Goal: Task Accomplishment & Management: Complete application form

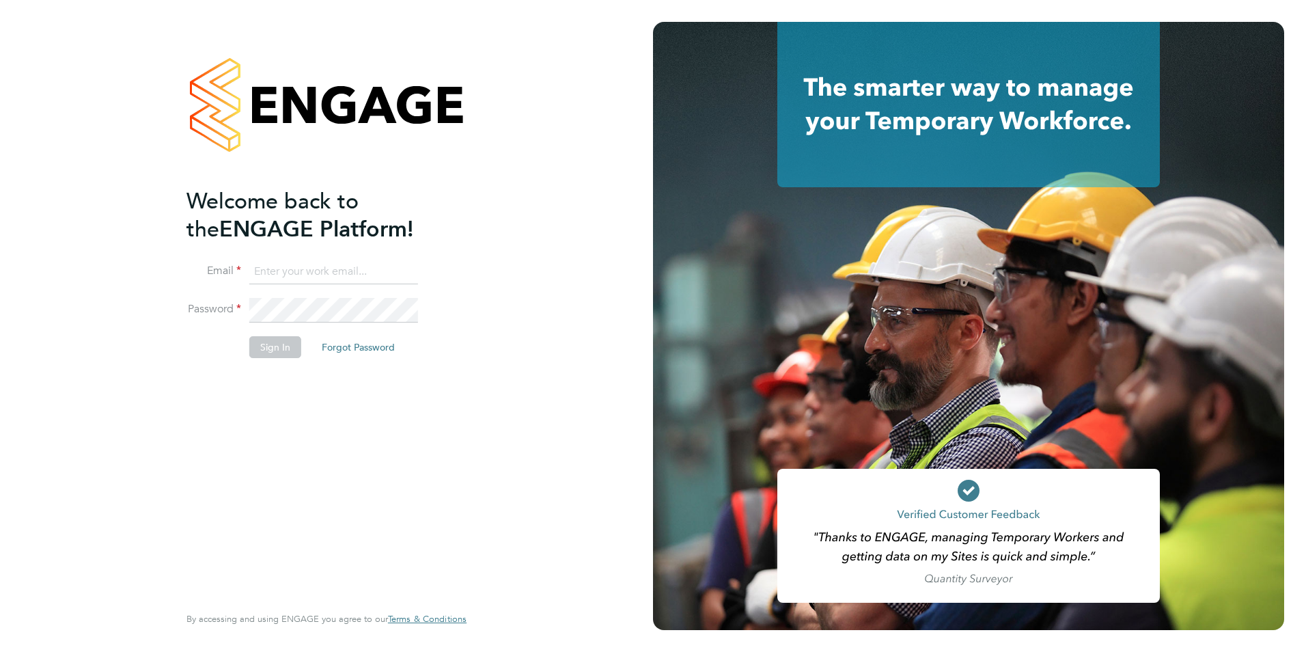
type input "james.farrington@huntereducation.co.uk"
click at [301, 348] on li "Sign In Forgot Password" at bounding box center [319, 354] width 266 height 36
click at [294, 348] on button "Sign In" at bounding box center [275, 347] width 52 height 22
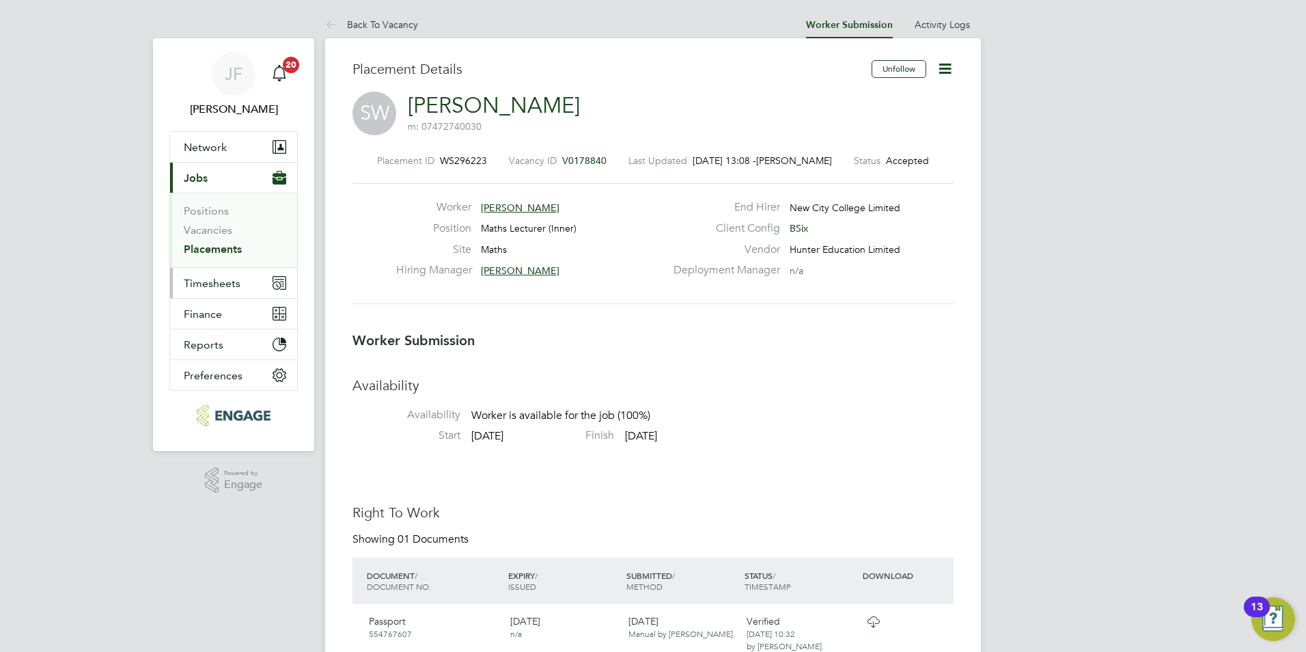
click at [216, 281] on span "Timesheets" at bounding box center [212, 283] width 57 height 13
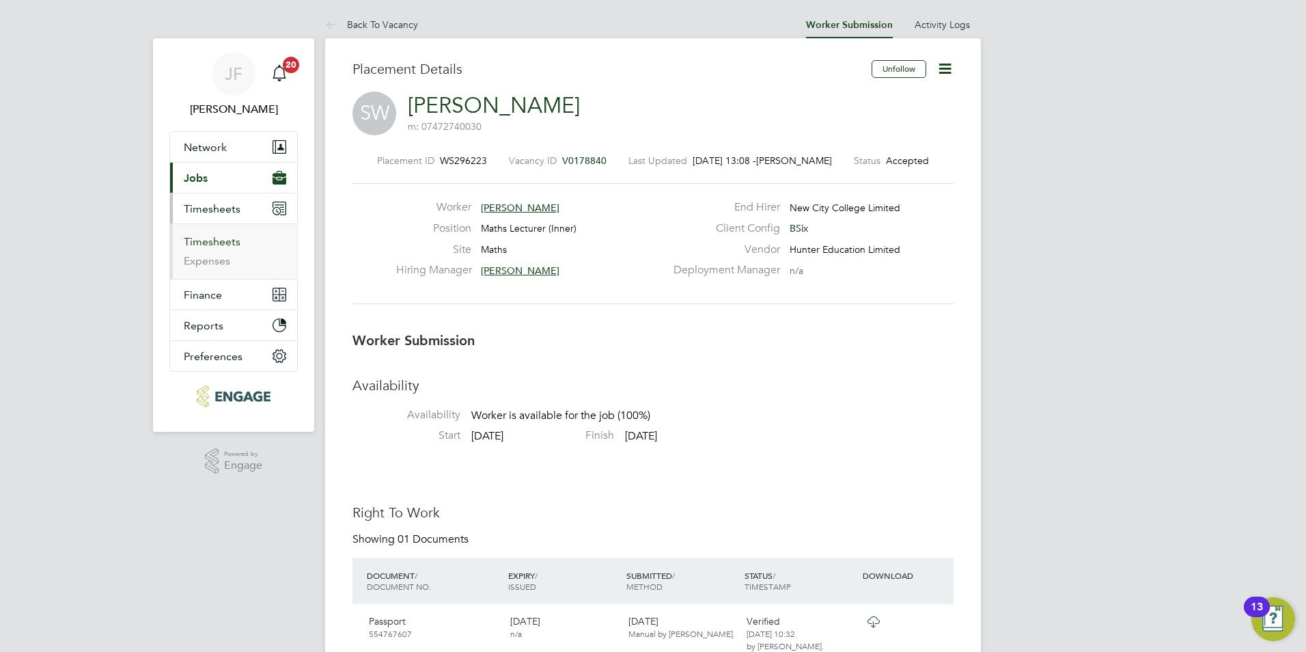
click at [218, 247] on link "Timesheets" at bounding box center [212, 241] width 57 height 13
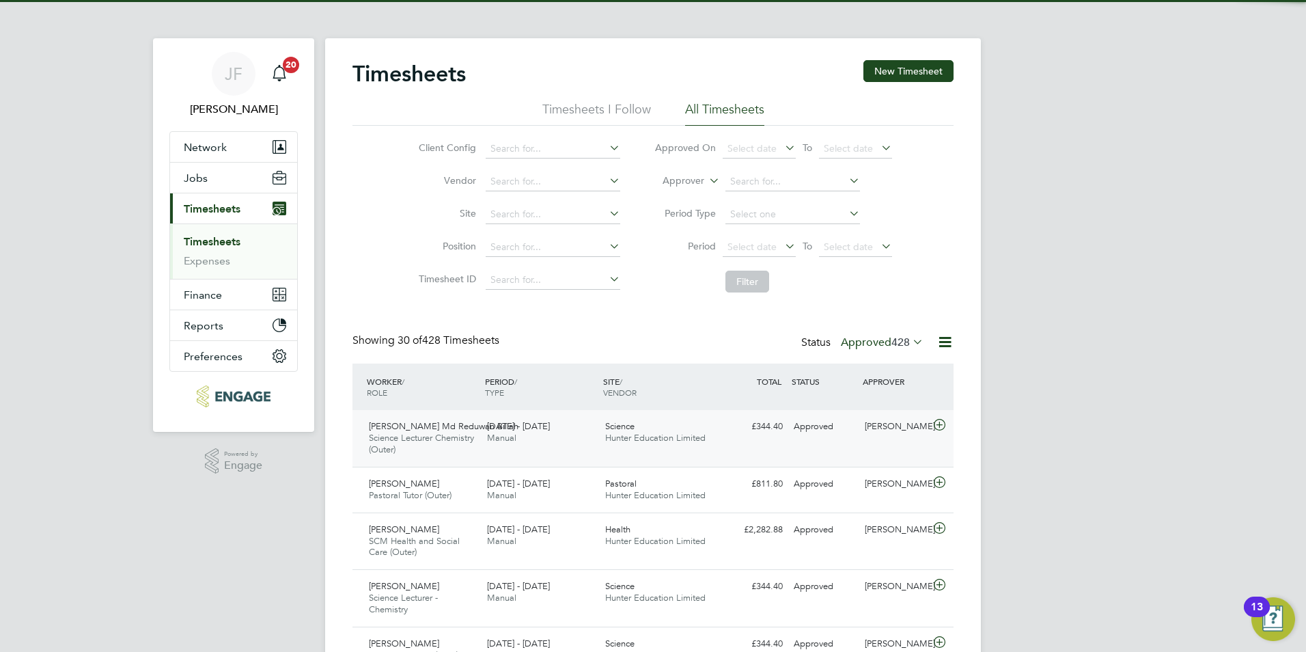
scroll to position [7, 7]
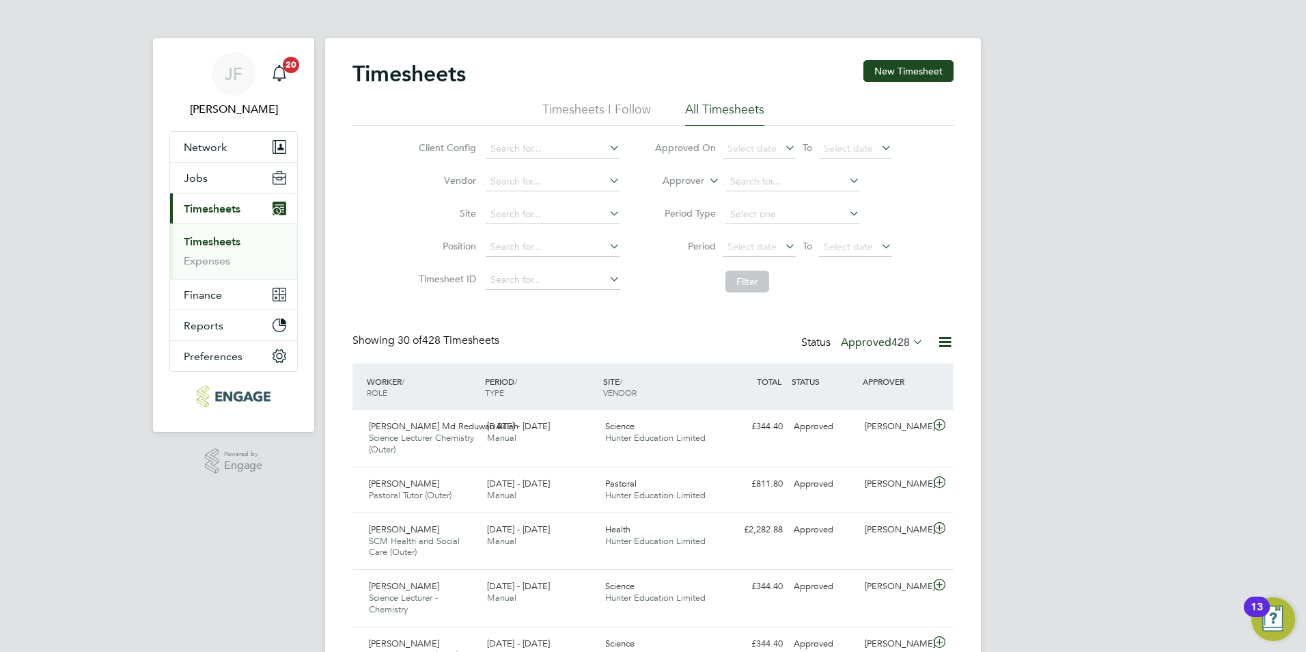
click at [597, 105] on li "Timesheets I Follow" at bounding box center [596, 113] width 109 height 25
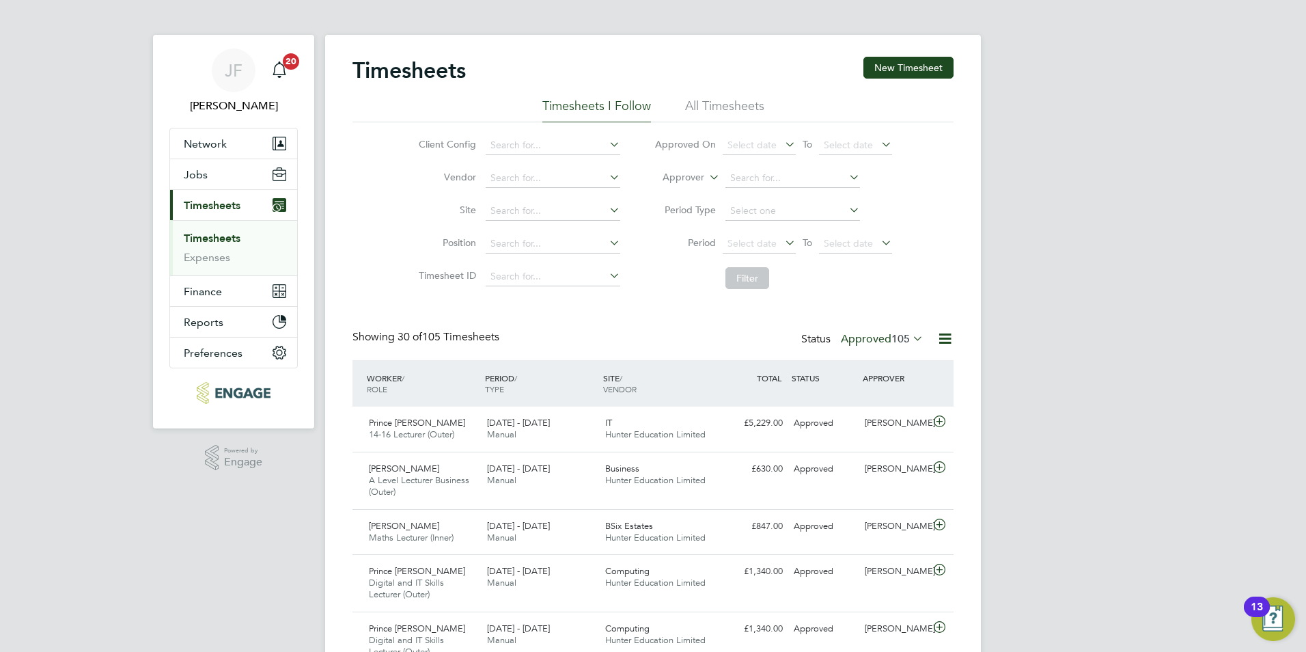
click at [749, 109] on li "All Timesheets" at bounding box center [724, 110] width 79 height 25
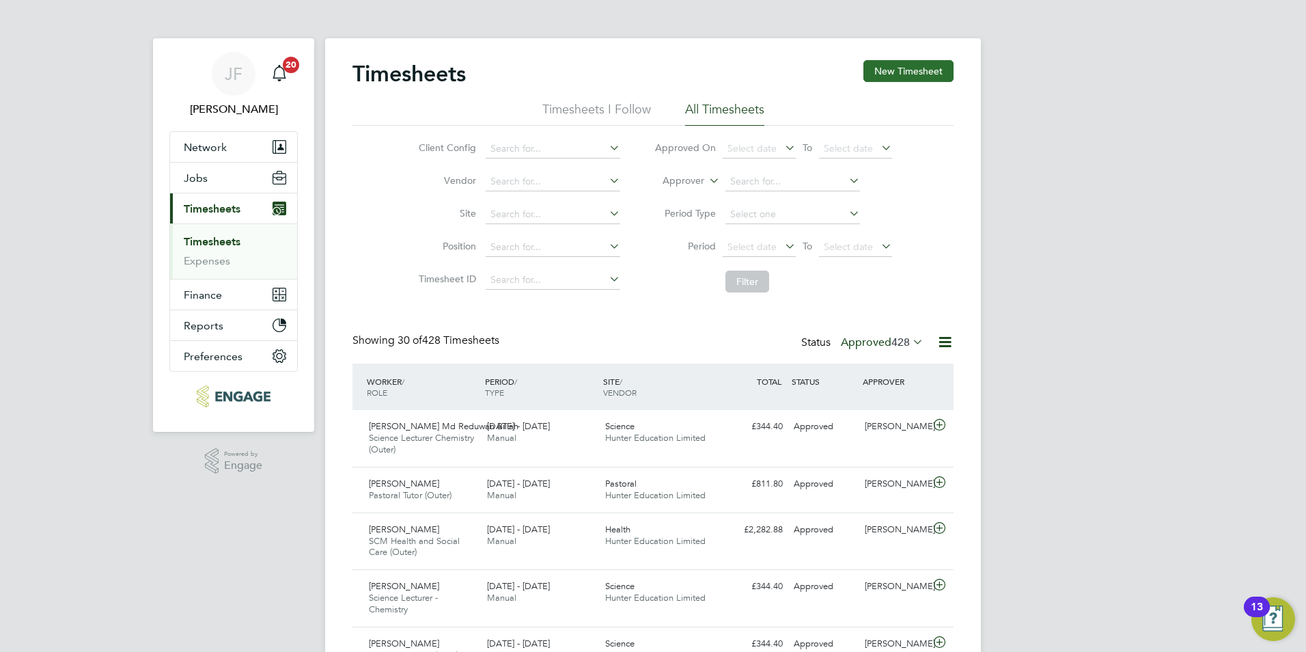
click at [913, 73] on button "New Timesheet" at bounding box center [908, 71] width 90 height 22
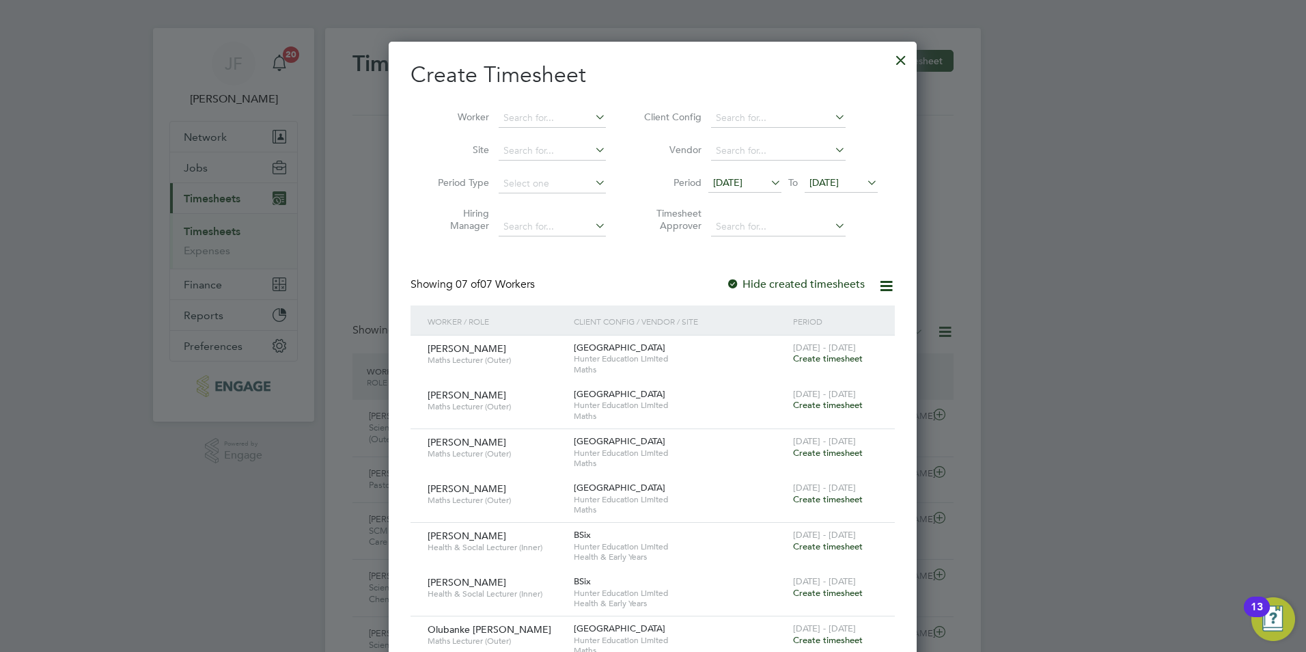
click at [758, 288] on label "Hide created timesheets" at bounding box center [795, 284] width 139 height 14
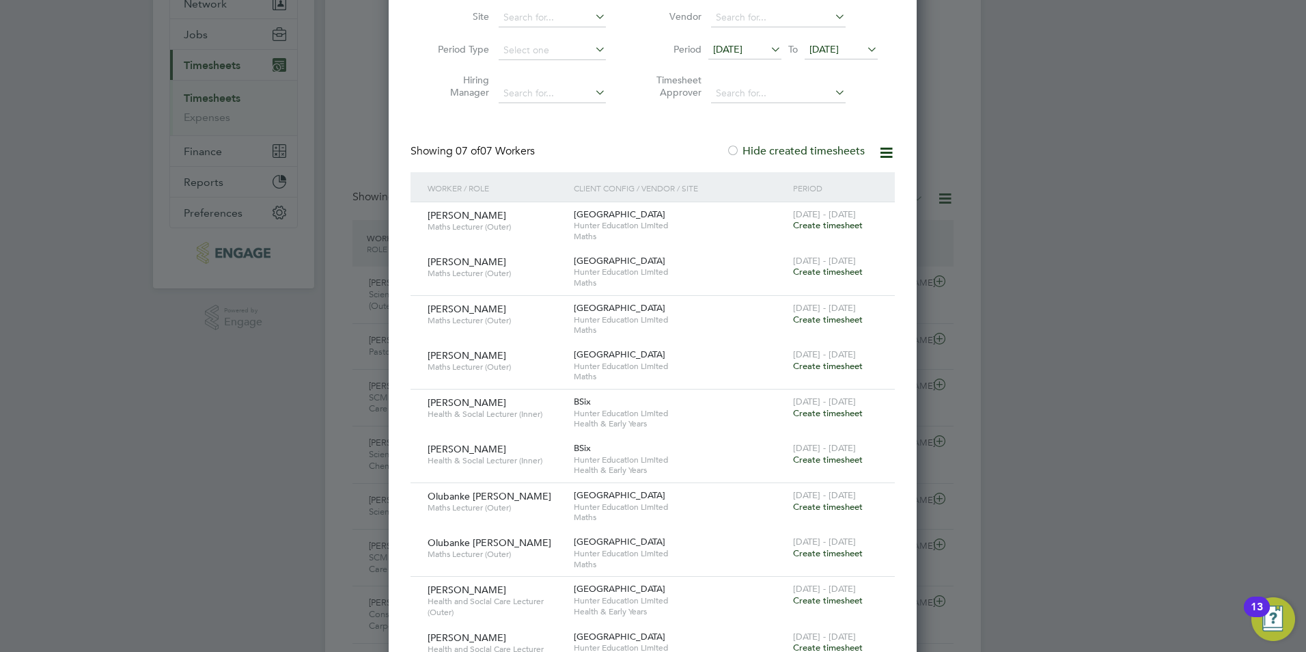
click at [779, 148] on label "Hide created timesheets" at bounding box center [795, 151] width 139 height 14
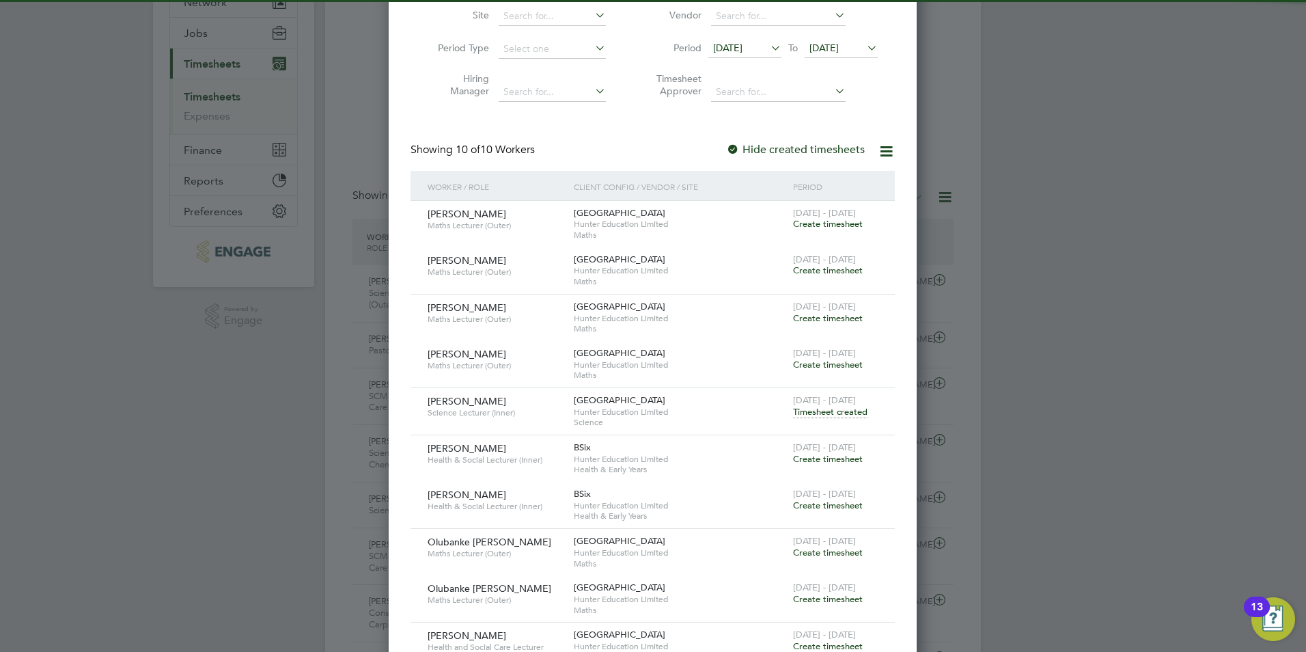
click at [743, 44] on span "20 Aug 2025" at bounding box center [727, 48] width 29 height 12
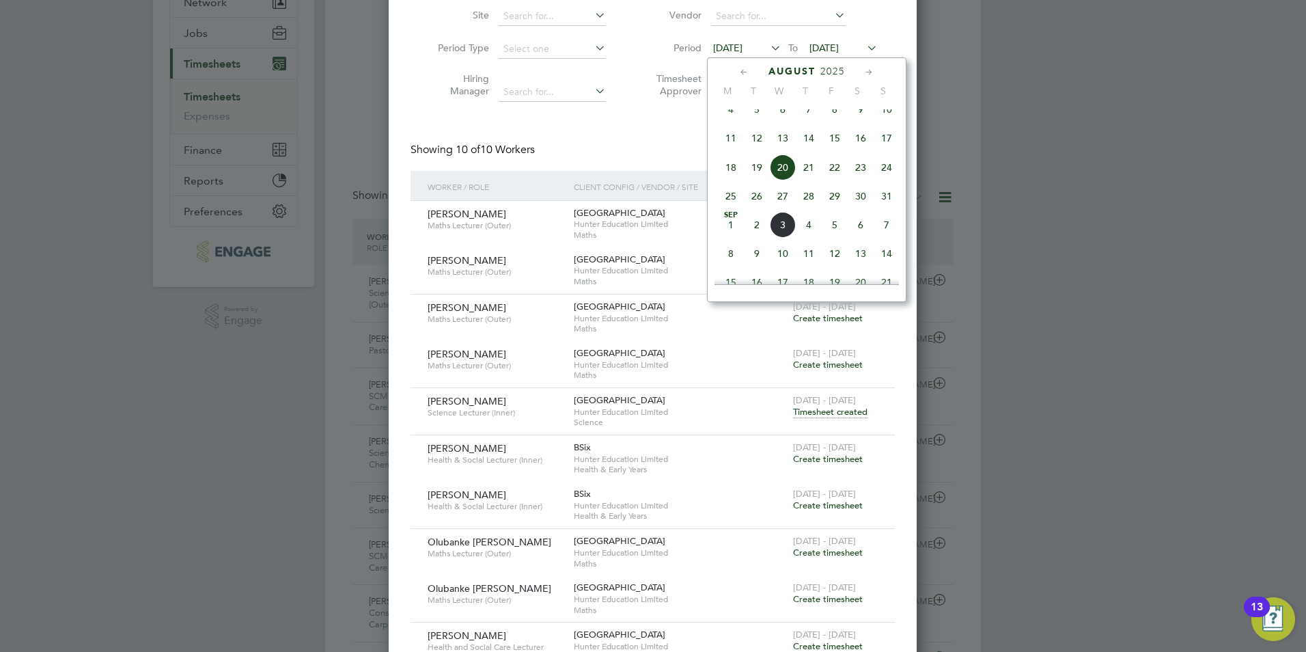
click at [733, 177] on span "18" at bounding box center [731, 167] width 26 height 26
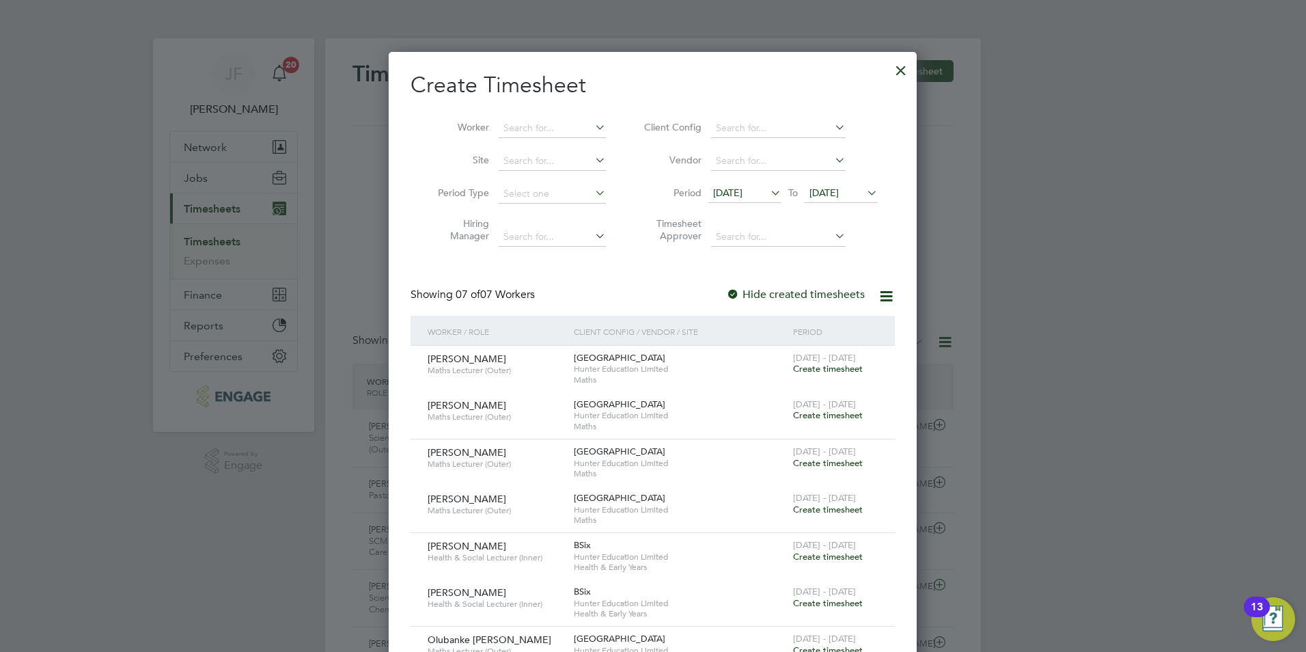
click at [779, 296] on label "Hide created timesheets" at bounding box center [795, 295] width 139 height 14
drag, startPoint x: 896, startPoint y: 75, endPoint x: 909, endPoint y: 172, distance: 98.0
click at [896, 75] on div at bounding box center [901, 67] width 25 height 25
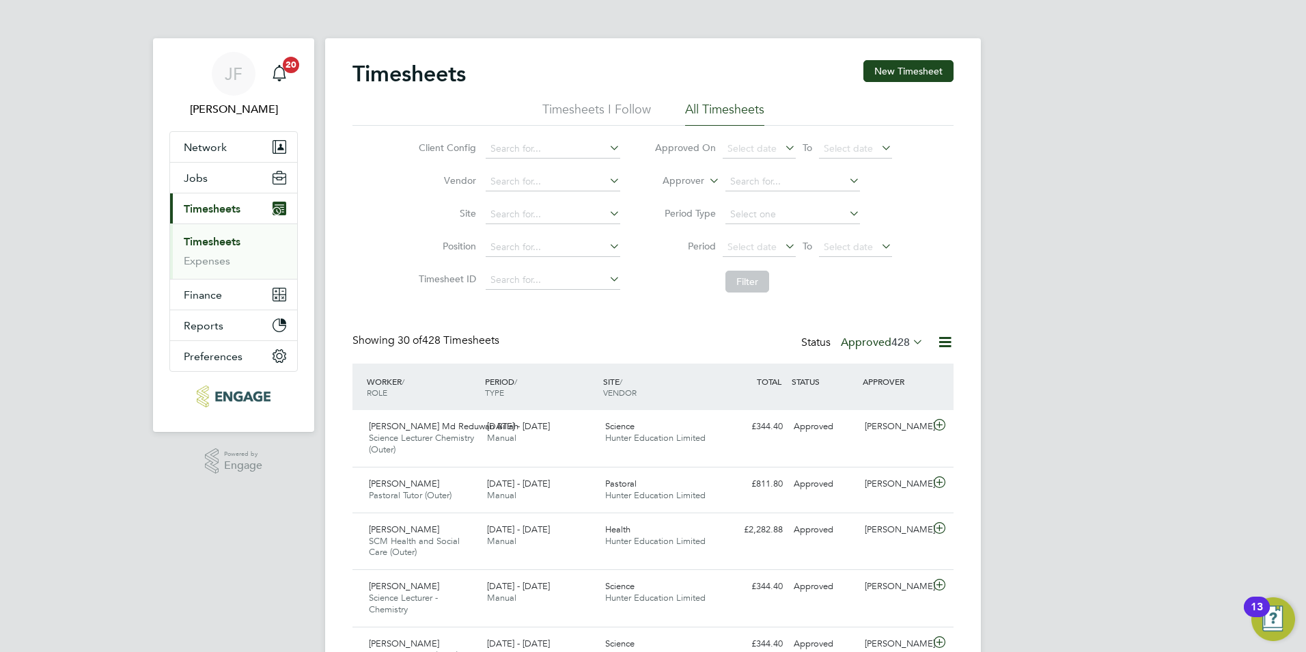
click at [870, 342] on label "Approved 428" at bounding box center [882, 342] width 83 height 14
click at [896, 401] on li "Submitted" at bounding box center [869, 404] width 63 height 19
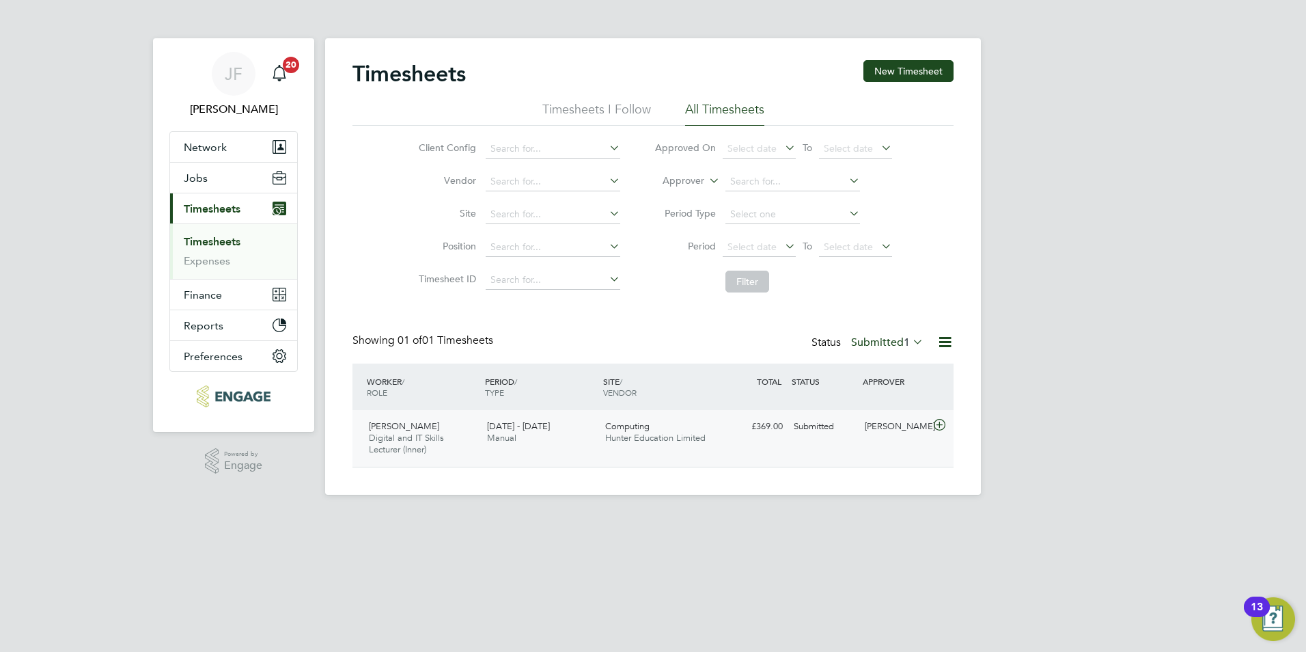
click at [893, 436] on div "John Waite" at bounding box center [894, 426] width 71 height 23
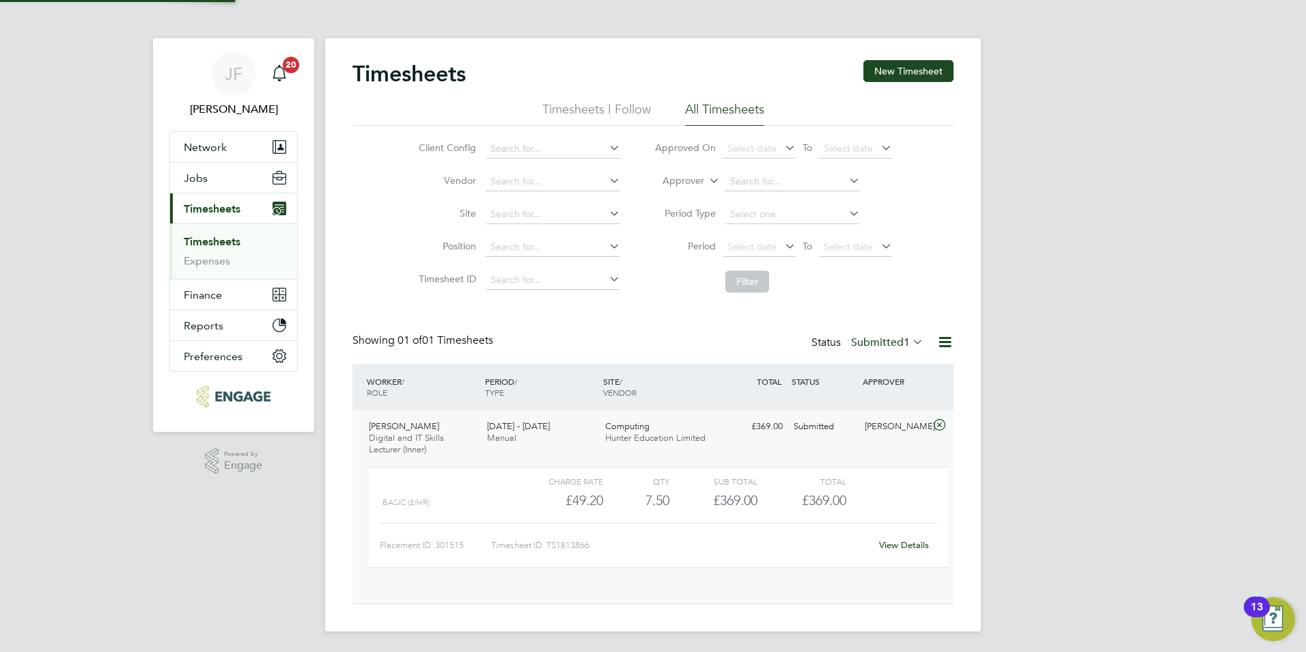
click at [944, 423] on icon at bounding box center [939, 424] width 17 height 11
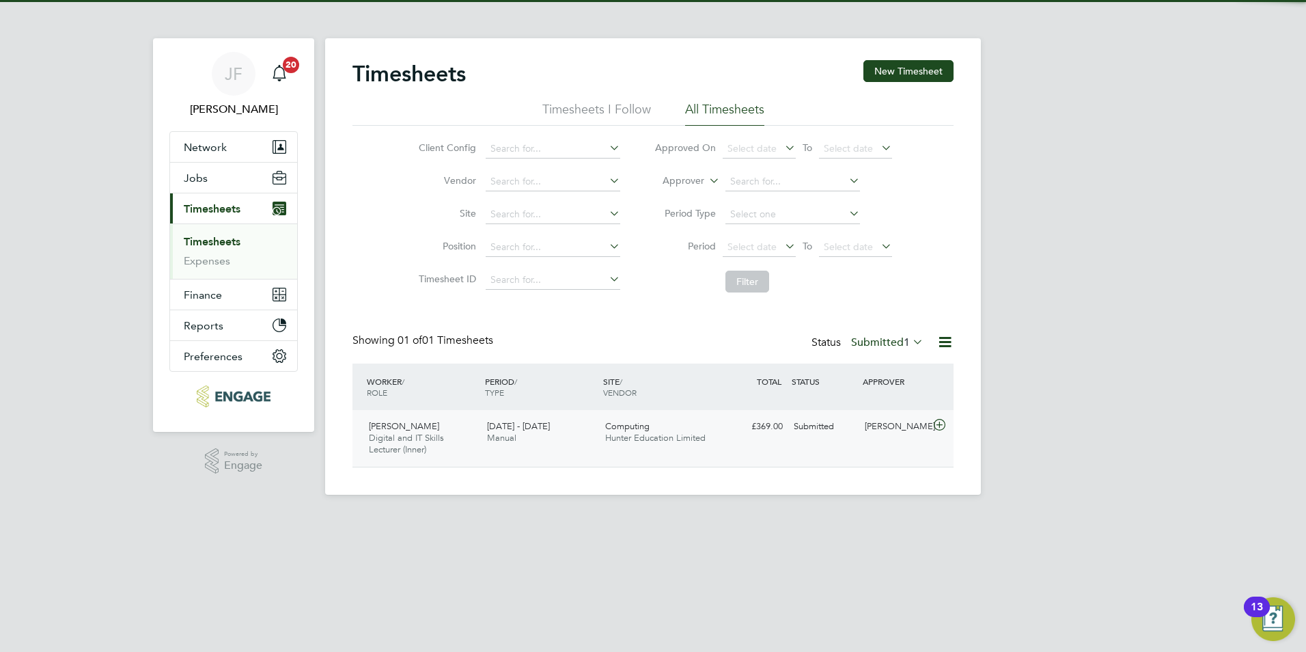
click at [944, 423] on icon at bounding box center [939, 424] width 17 height 11
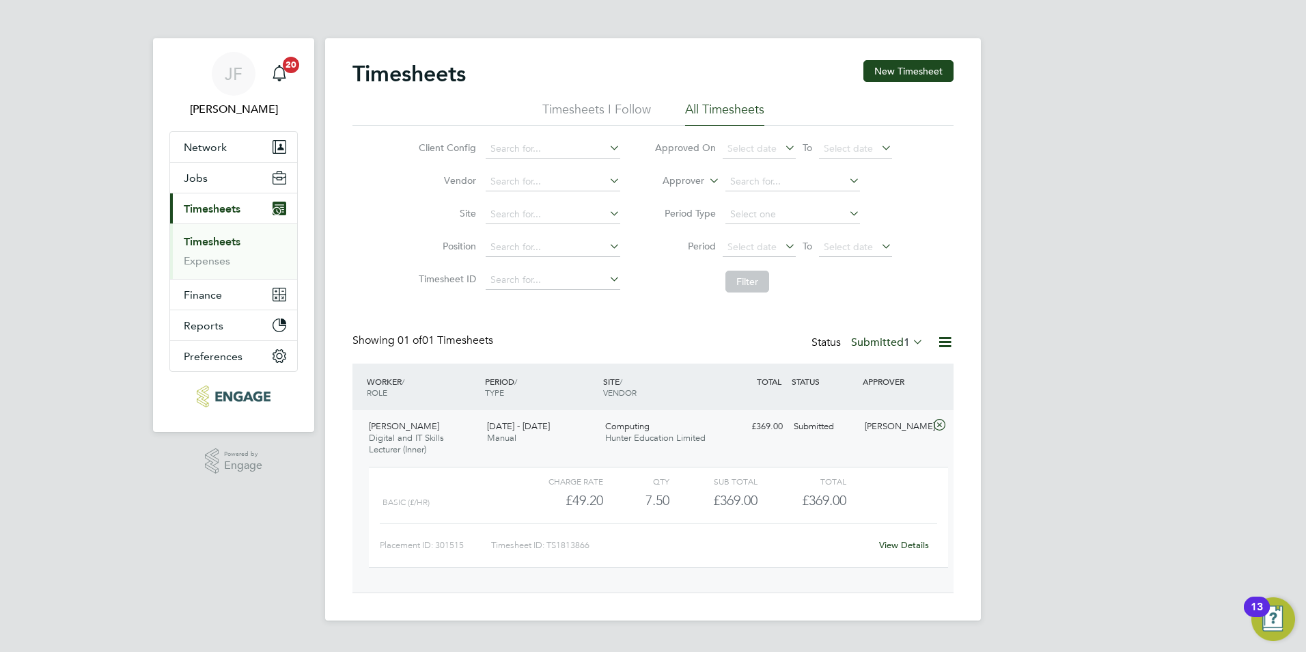
click at [905, 547] on link "View Details" at bounding box center [904, 545] width 50 height 12
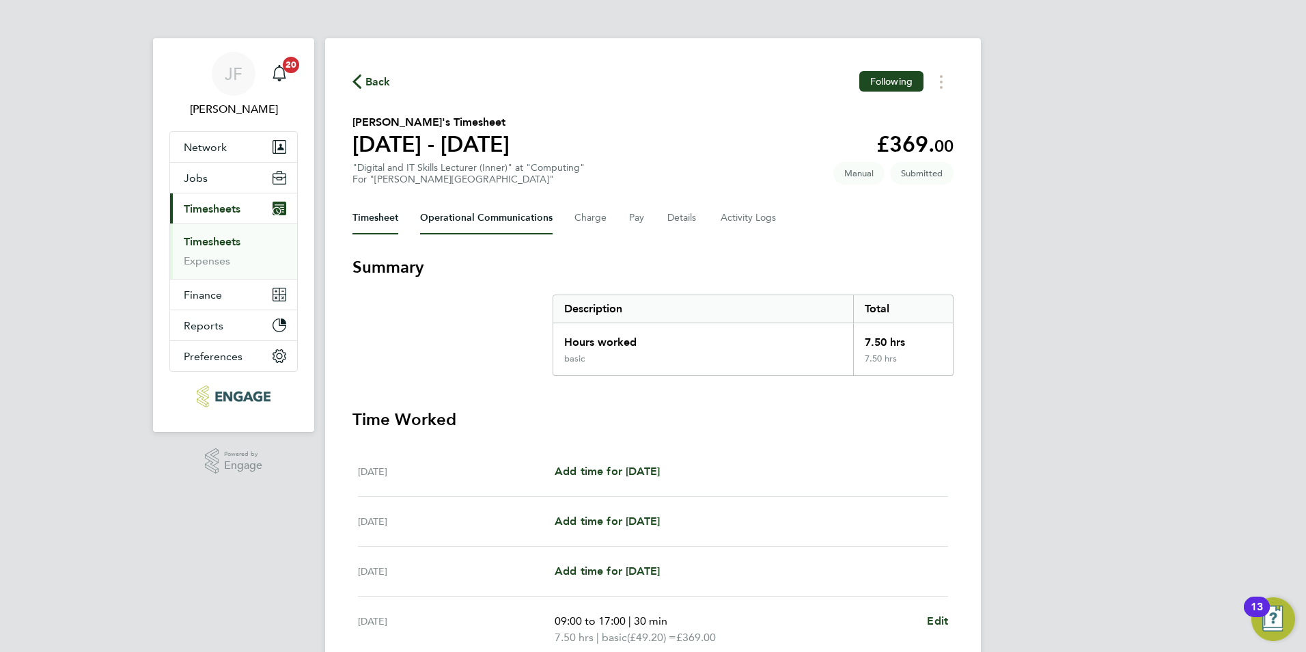
click at [469, 219] on Communications-tab "Operational Communications" at bounding box center [486, 218] width 133 height 33
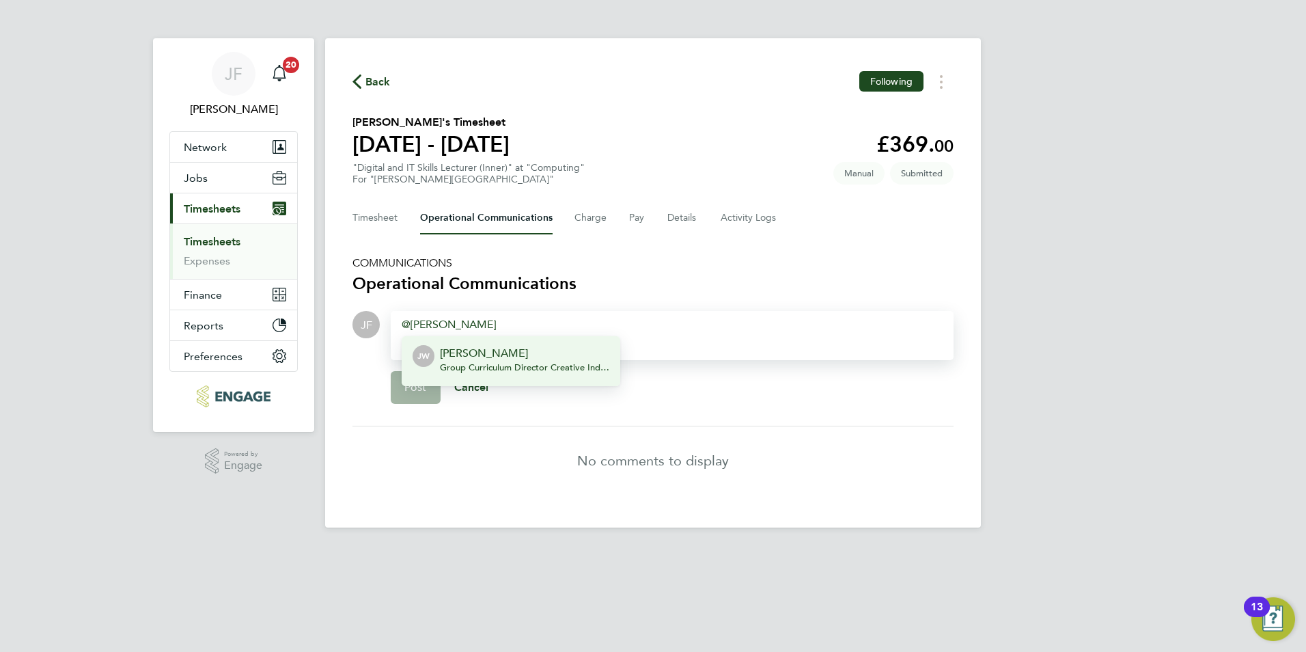
click at [542, 338] on li "[PERSON_NAME] [PERSON_NAME] Group Curriculum Director Creative Industries - New…" at bounding box center [511, 361] width 219 height 50
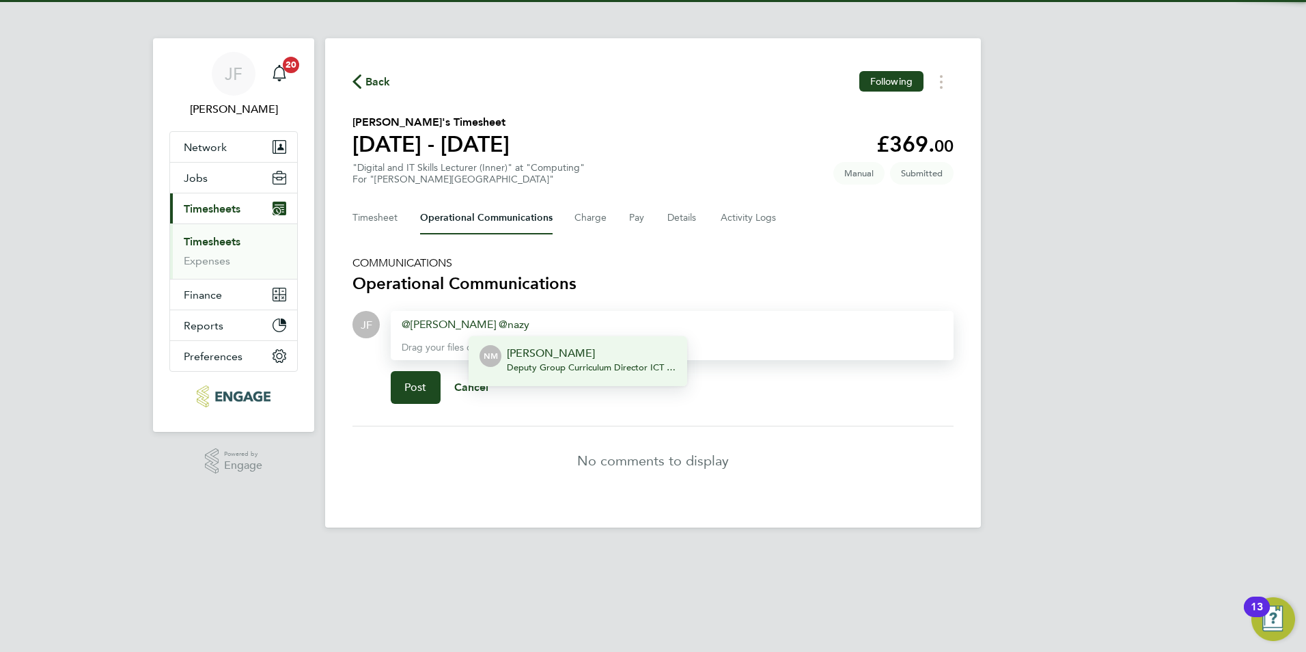
click at [616, 346] on p "Nazy Mobasser" at bounding box center [591, 353] width 169 height 16
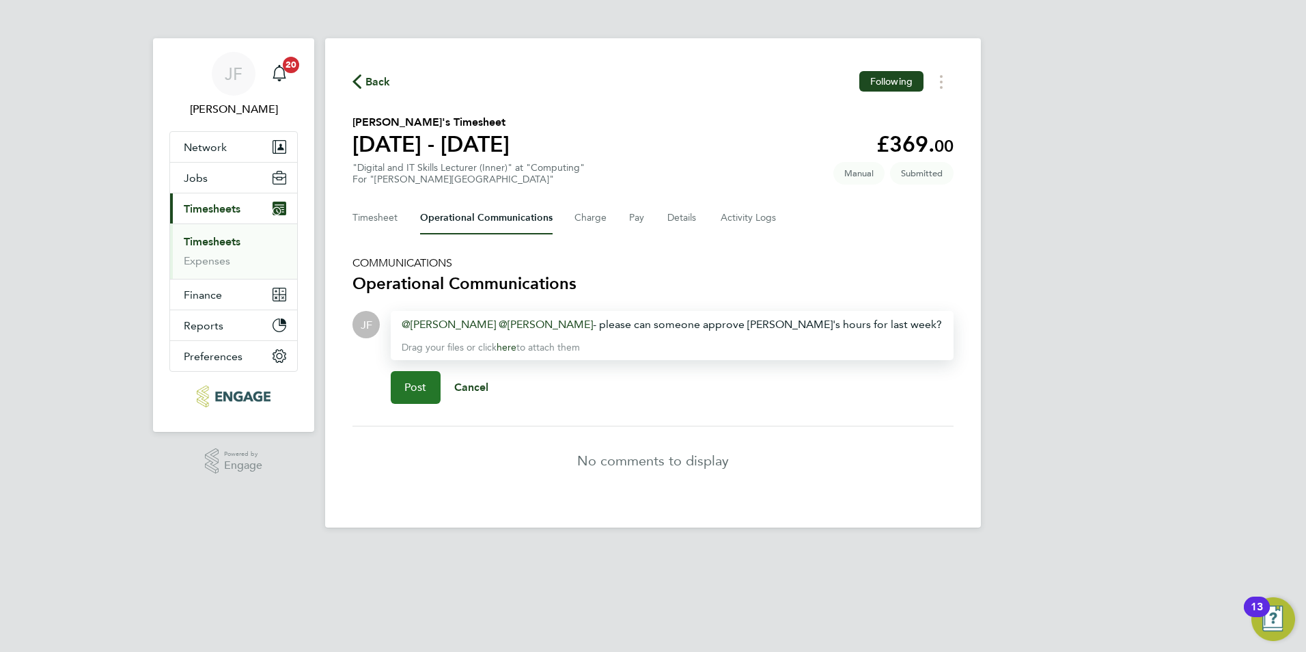
click at [424, 386] on span "Post" at bounding box center [415, 387] width 23 height 14
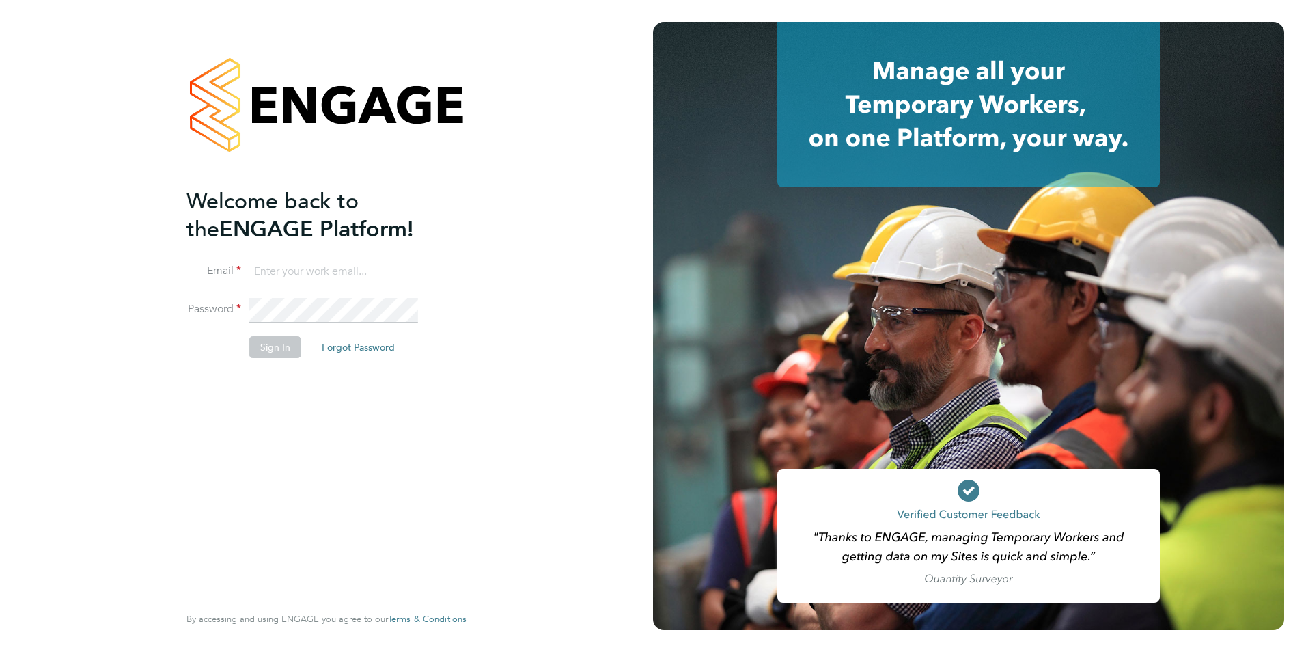
type input "james.farrington@huntereducation.co.uk"
click at [270, 339] on button "Sign In" at bounding box center [275, 347] width 52 height 22
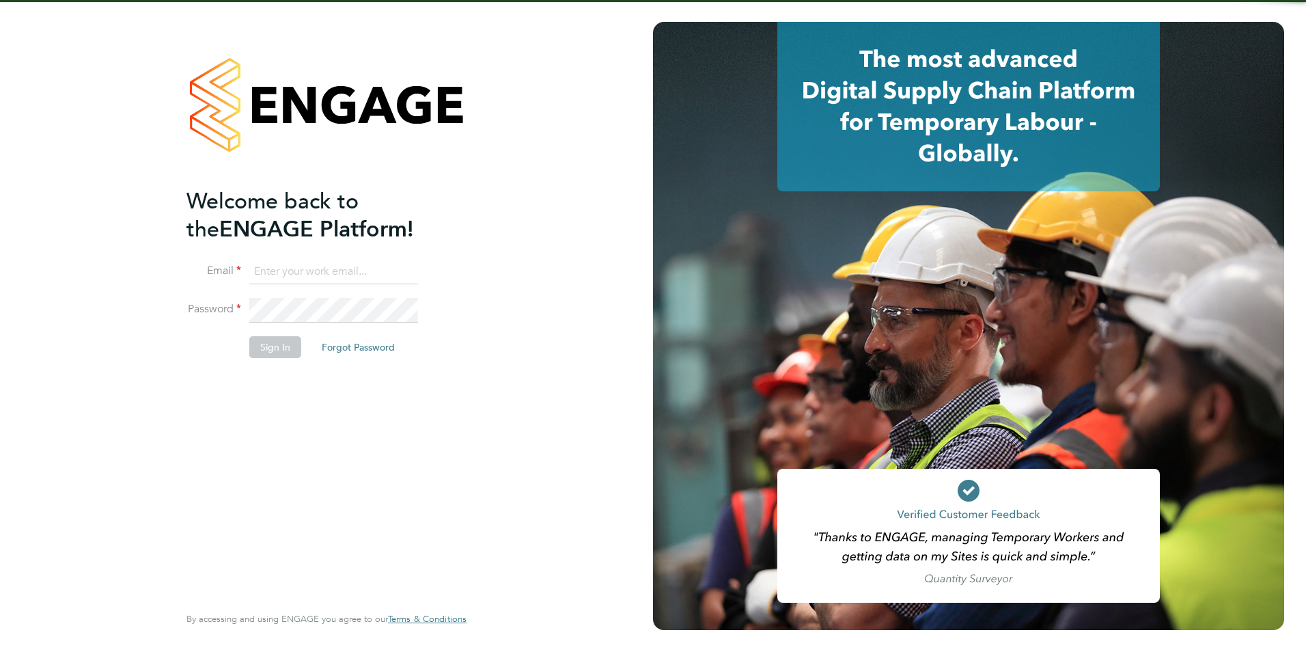
type input "[PERSON_NAME][EMAIL_ADDRESS][PERSON_NAME][DOMAIN_NAME]"
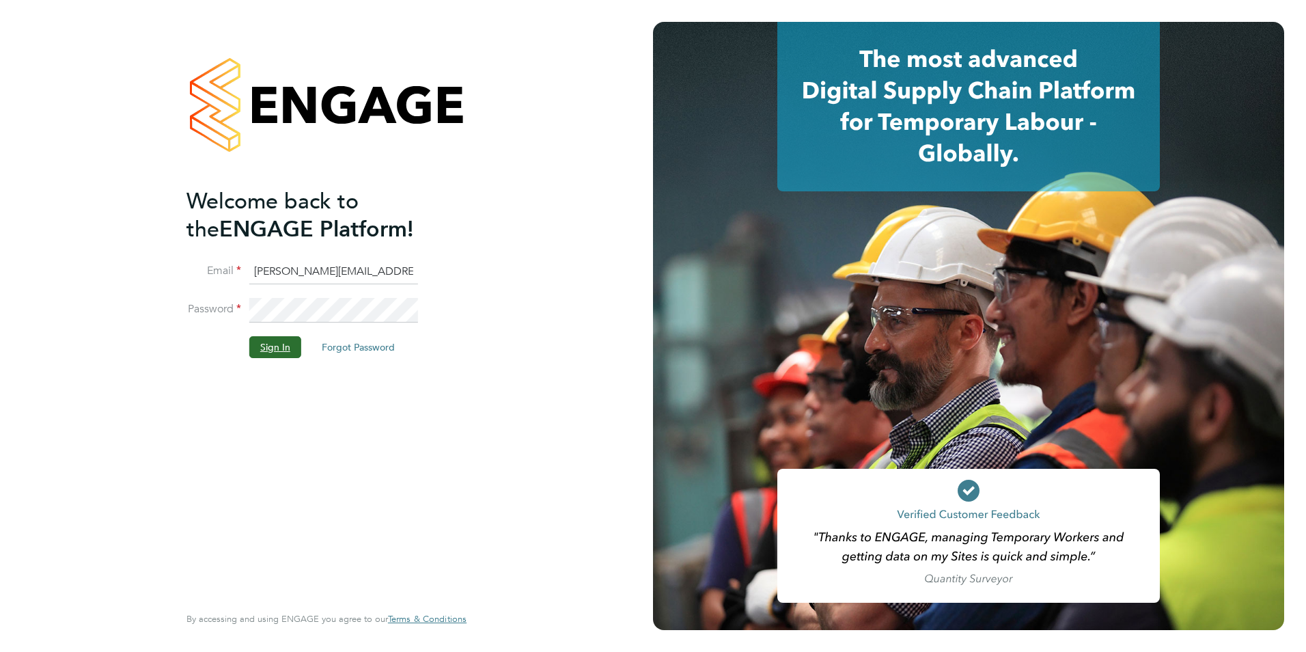
click at [277, 355] on button "Sign In" at bounding box center [275, 347] width 52 height 22
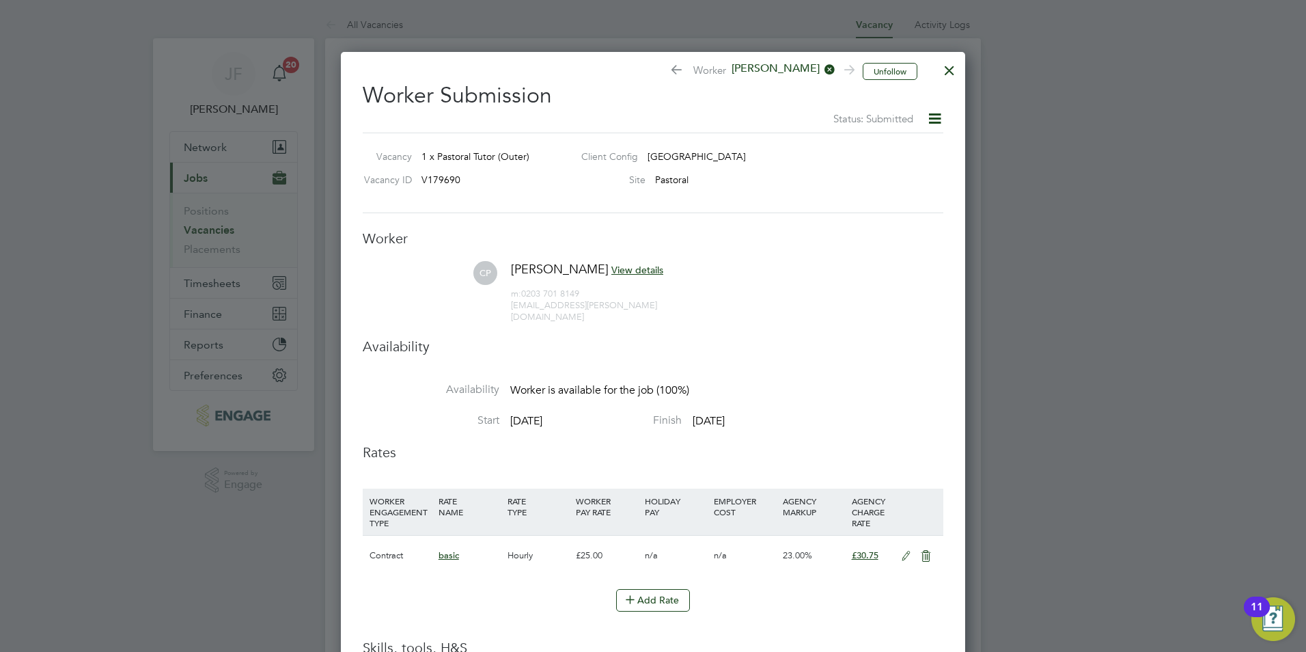
click at [958, 71] on div at bounding box center [949, 67] width 25 height 25
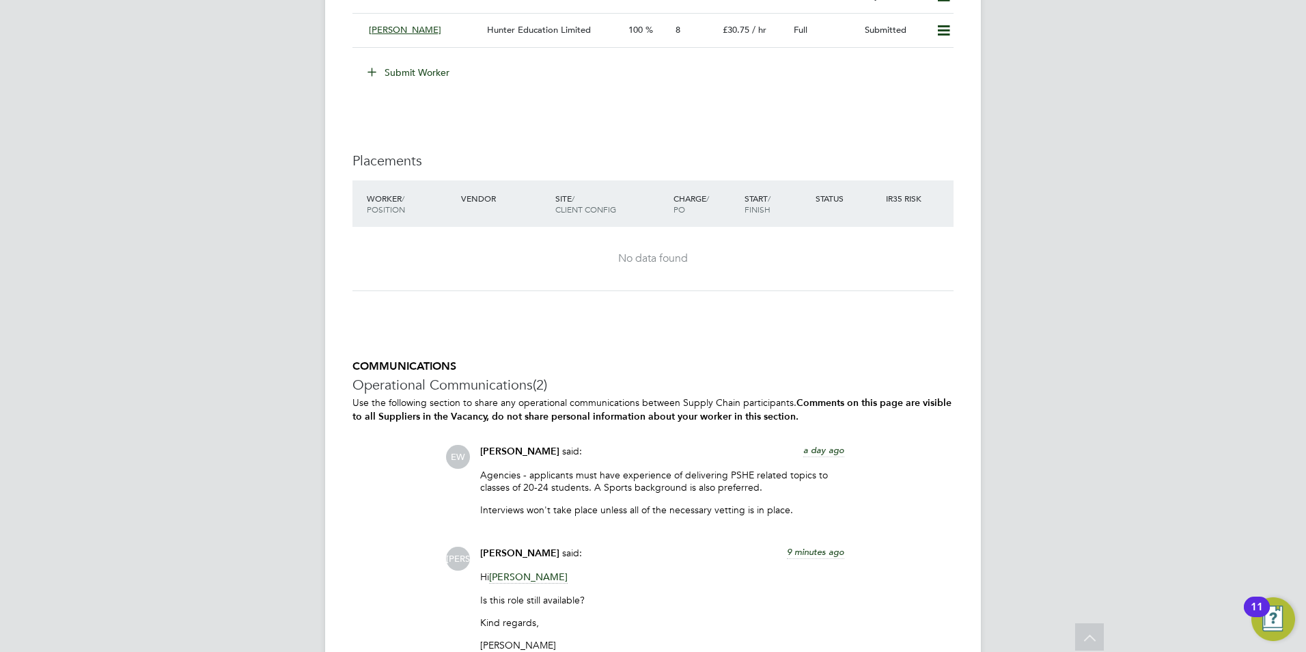
scroll to position [3011, 0]
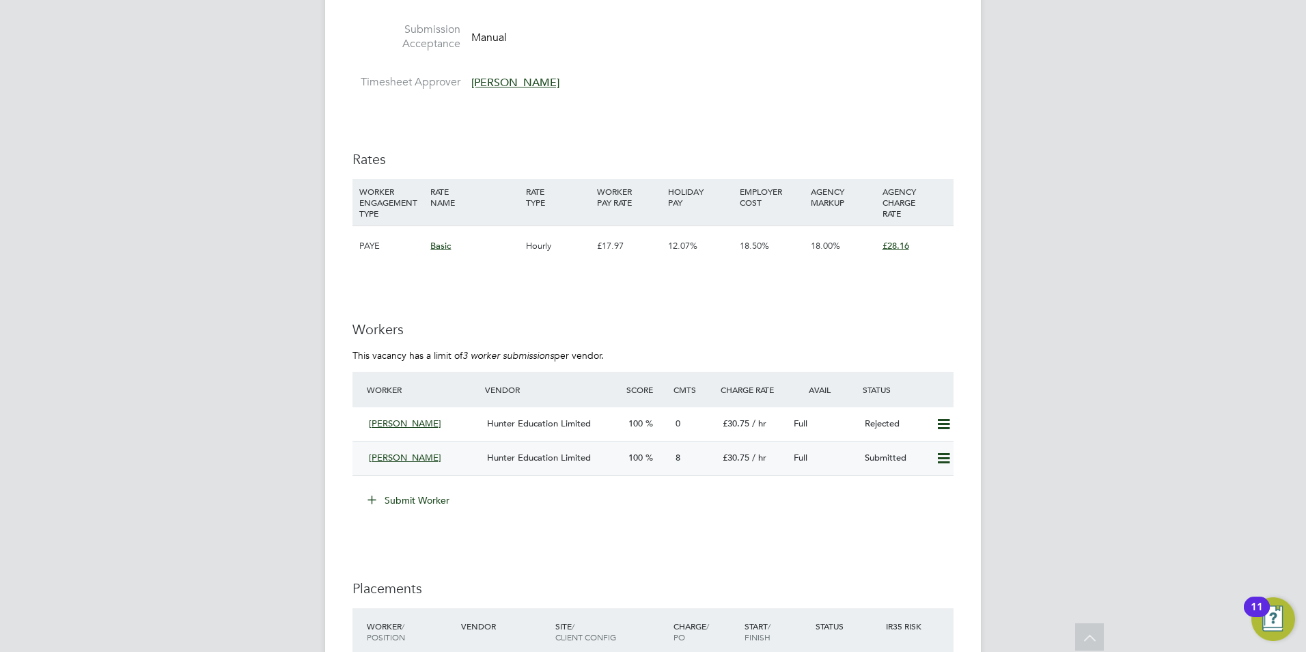
click at [496, 452] on span "Hunter Education Limited" at bounding box center [539, 458] width 104 height 12
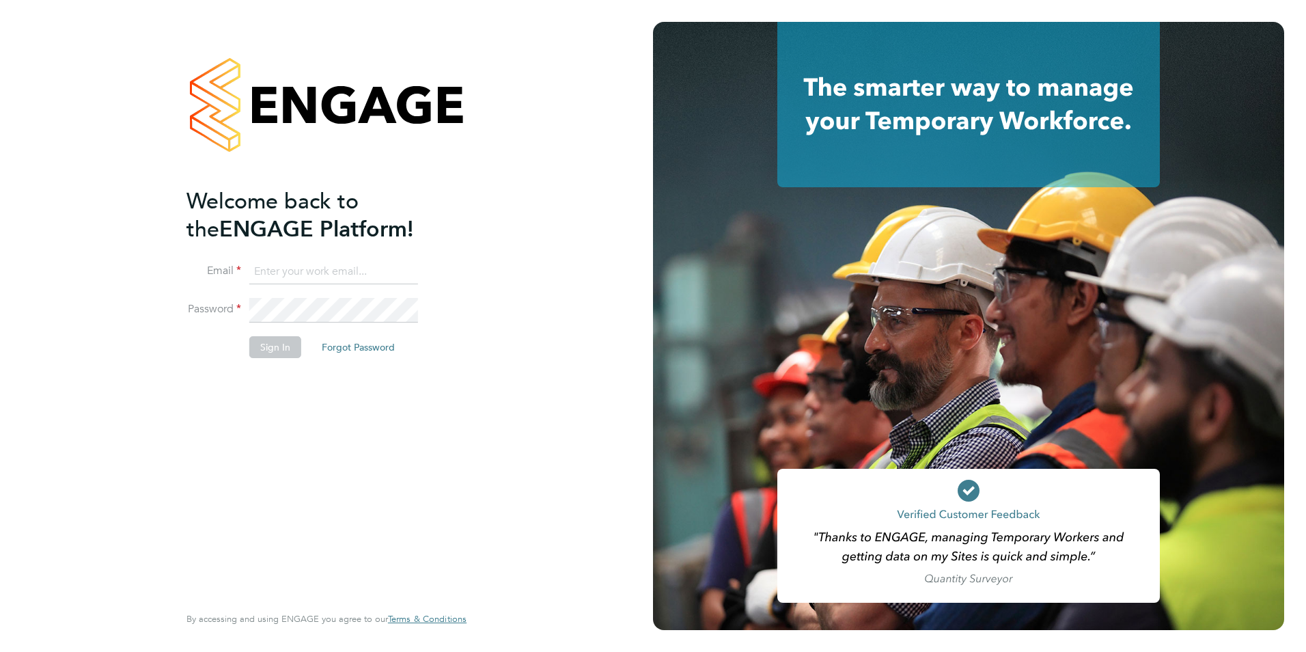
type input "[PERSON_NAME][EMAIL_ADDRESS][PERSON_NAME][DOMAIN_NAME]"
click at [249, 340] on button "Sign In" at bounding box center [275, 347] width 52 height 22
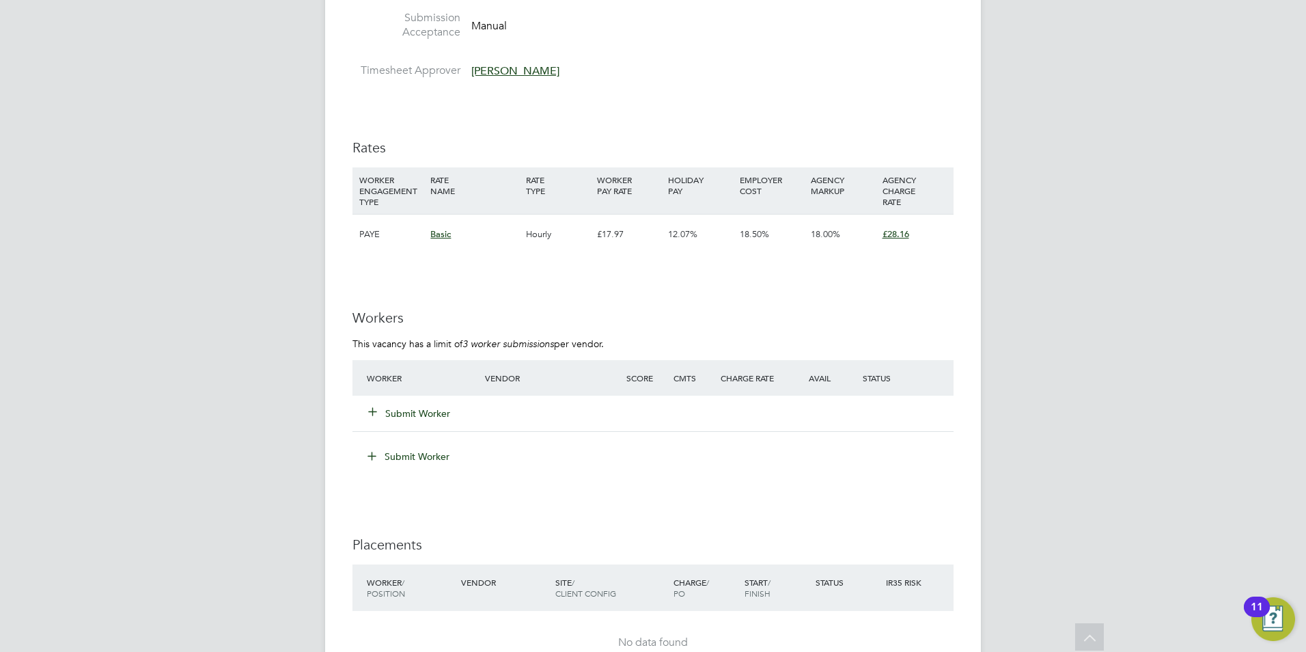
scroll to position [2365, 0]
click at [505, 72] on span "[PERSON_NAME]" at bounding box center [515, 71] width 88 height 14
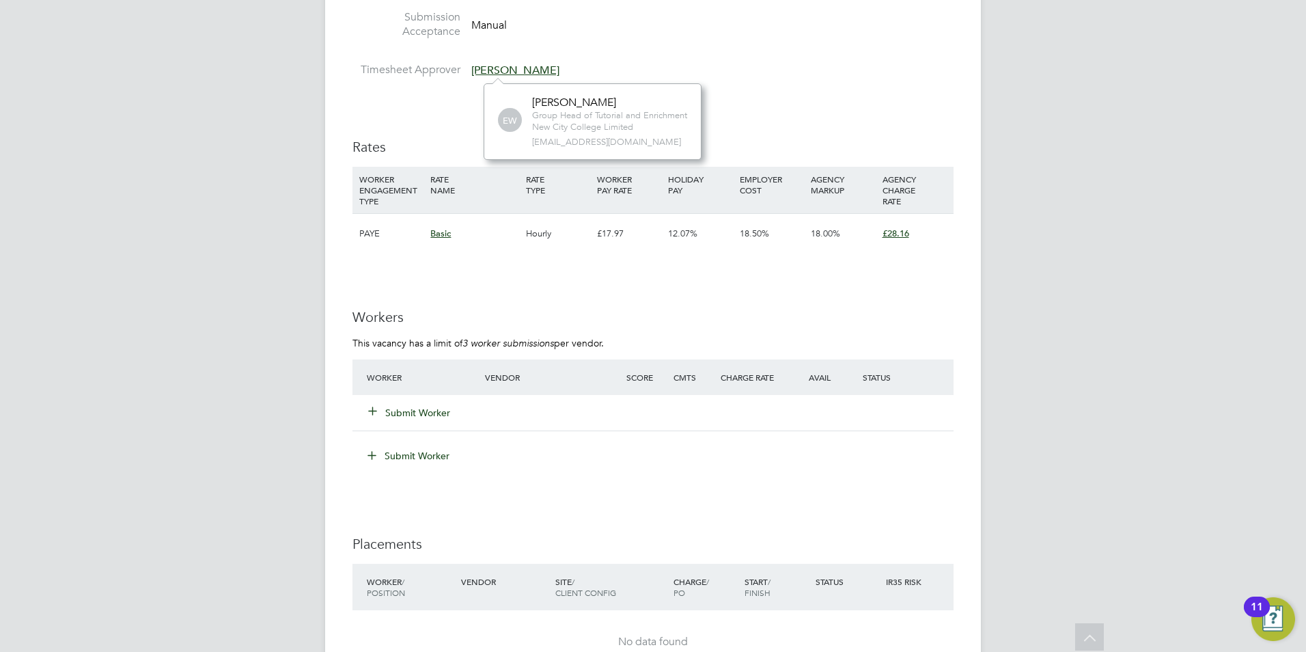
scroll to position [77, 219]
drag, startPoint x: 667, startPoint y: 144, endPoint x: 528, endPoint y: 143, distance: 139.3
click at [526, 144] on div "EW [PERSON_NAME] Group Head of Tutorial and Enrichment New City College Limited…" at bounding box center [592, 122] width 189 height 52
drag, startPoint x: 528, startPoint y: 143, endPoint x: 549, endPoint y: 138, distance: 21.2
copy span "[EMAIL_ADDRESS][DOMAIN_NAME]"
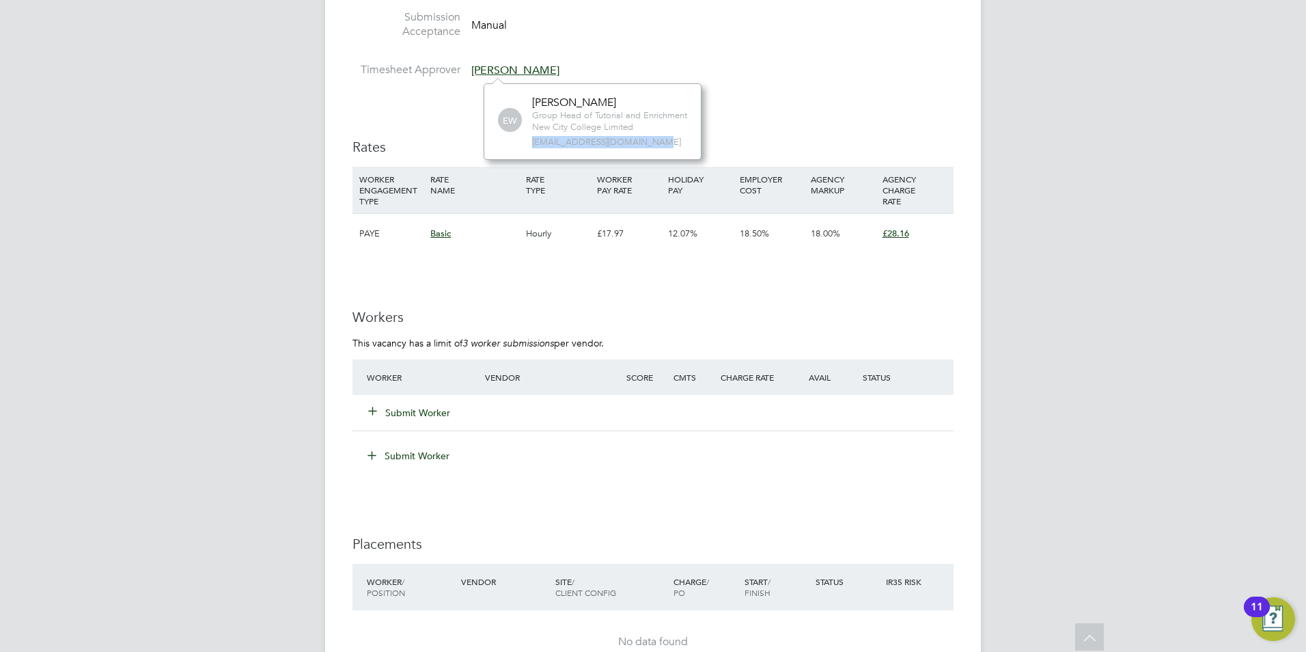
copy span "[EMAIL_ADDRESS][DOMAIN_NAME]"
click at [425, 407] on button "Submit Worker" at bounding box center [410, 413] width 82 height 14
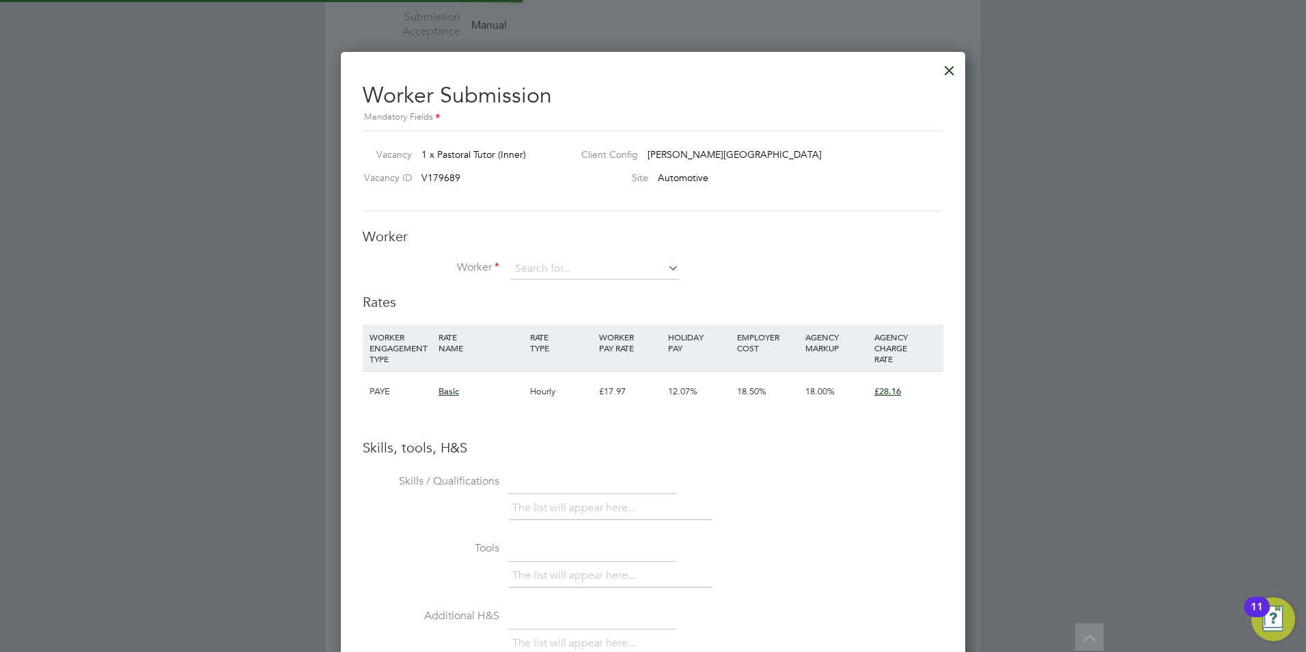
scroll to position [863, 625]
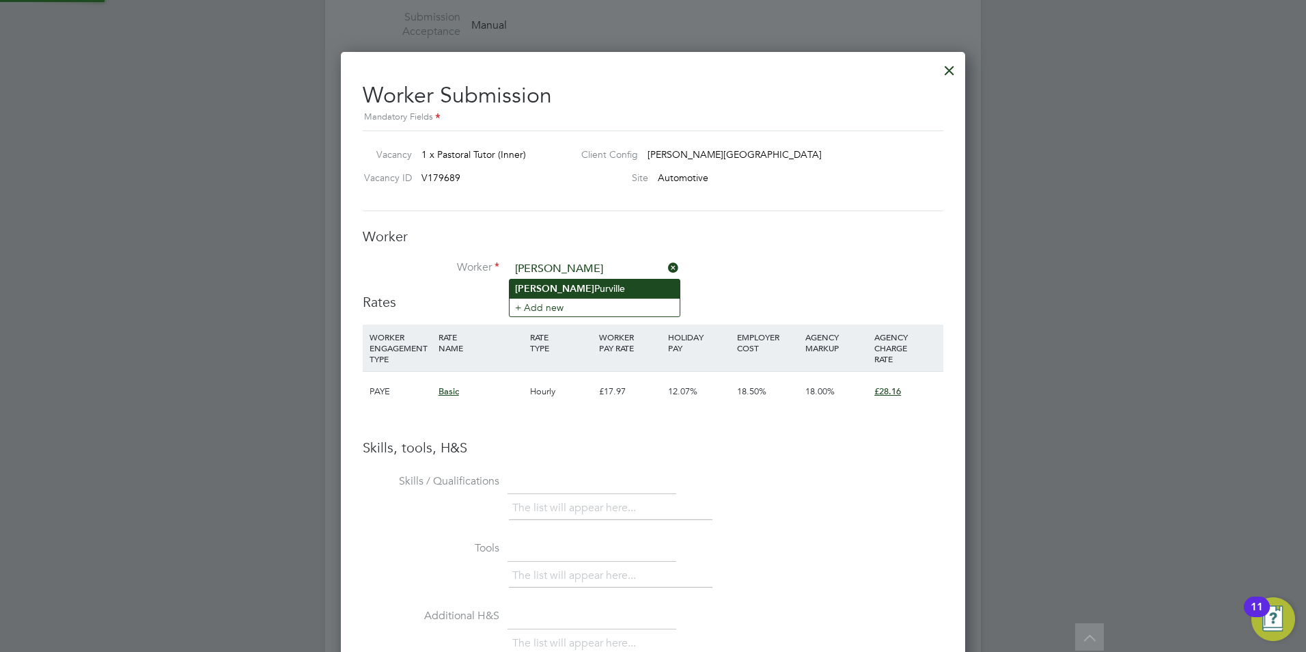
click at [596, 288] on li "[PERSON_NAME]" at bounding box center [595, 288] width 170 height 18
type input "[PERSON_NAME]"
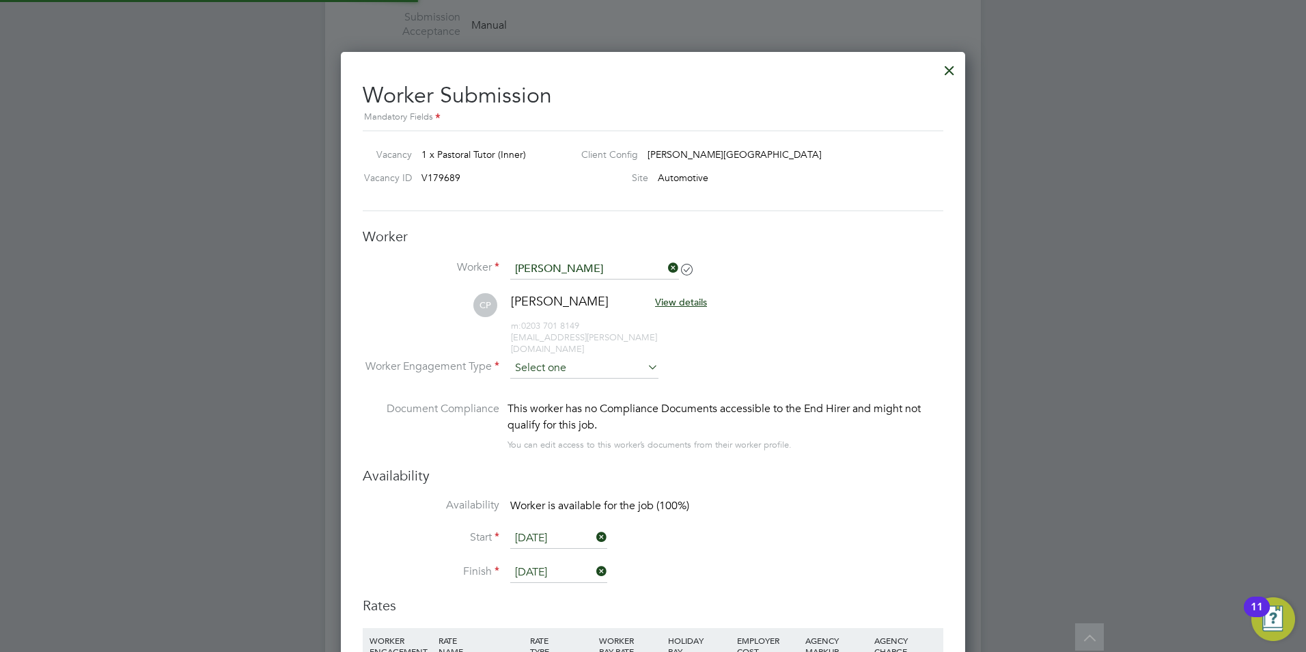
scroll to position [1167, 625]
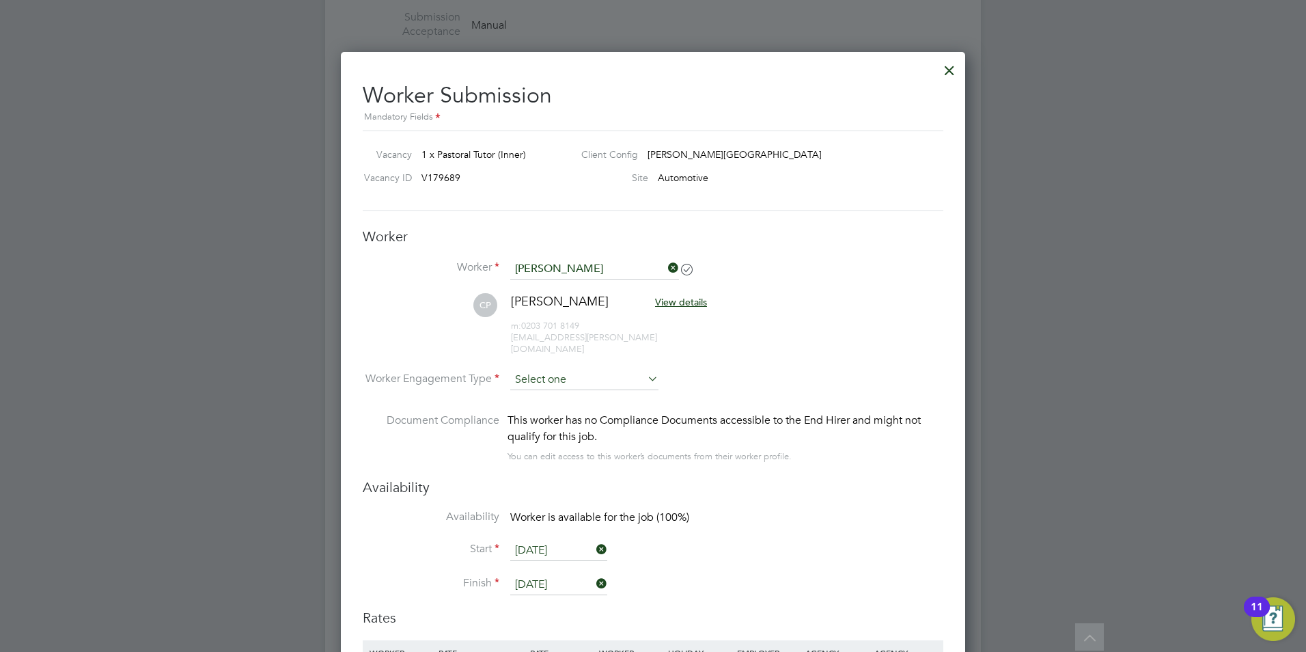
click at [558, 370] on input at bounding box center [584, 380] width 148 height 20
click at [558, 383] on li "Contract" at bounding box center [585, 387] width 150 height 18
type input "Contract"
click at [949, 70] on div at bounding box center [949, 67] width 25 height 25
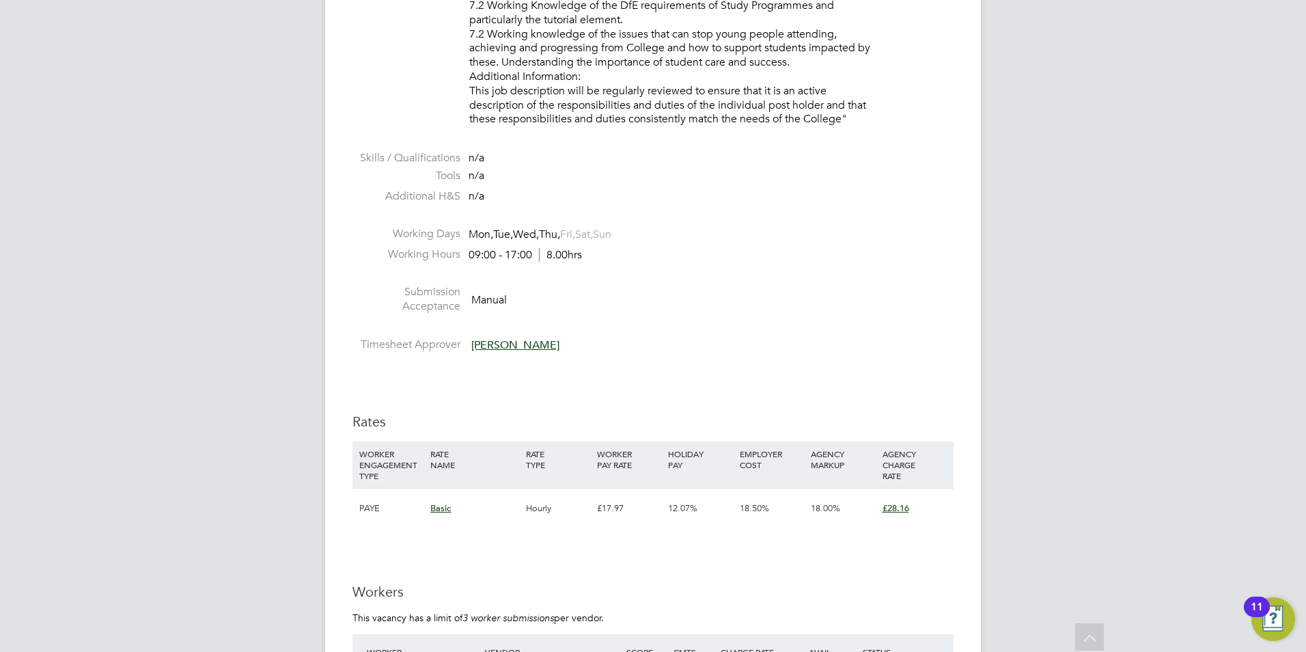
scroll to position [1801, 0]
